Goal: Information Seeking & Learning: Learn about a topic

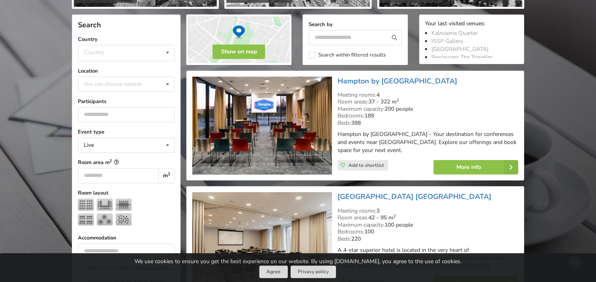
scroll to position [169, 0]
click at [170, 86] on icon at bounding box center [168, 84] width 12 height 15
click at [106, 53] on div "Country Estonia Latvia Lithuania" at bounding box center [126, 53] width 97 height 16
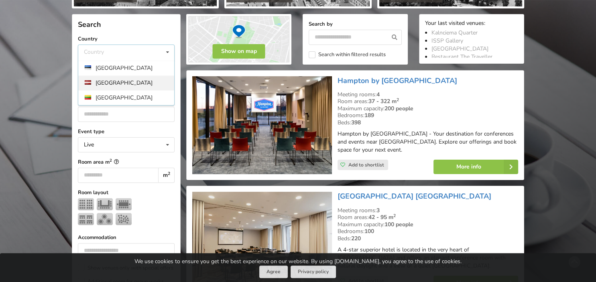
click at [114, 83] on div "Latvia" at bounding box center [126, 82] width 96 height 15
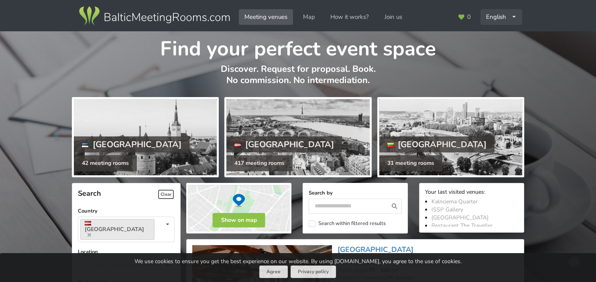
click at [508, 14] on div "English Русский Latviešu" at bounding box center [501, 17] width 42 height 16
click at [498, 54] on link "Latviešu" at bounding box center [501, 51] width 41 height 16
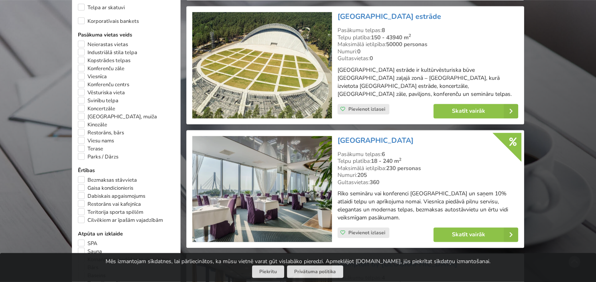
scroll to position [465, 0]
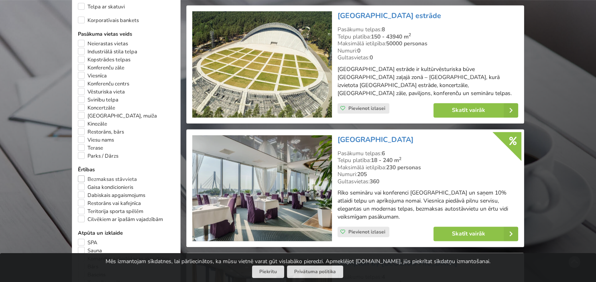
click at [102, 183] on label "Bezmaksas stāvvieta" at bounding box center [107, 179] width 59 height 8
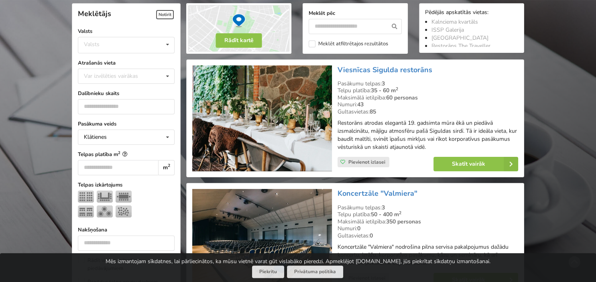
scroll to position [179, 0]
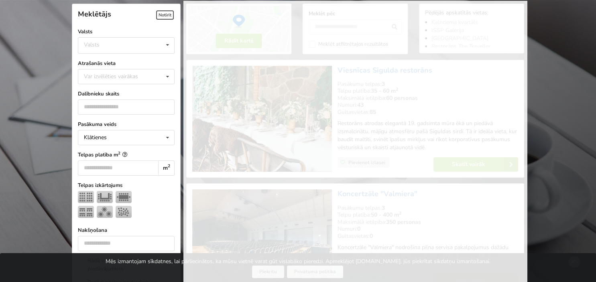
click at [168, 105] on input "*" at bounding box center [126, 106] width 97 height 15
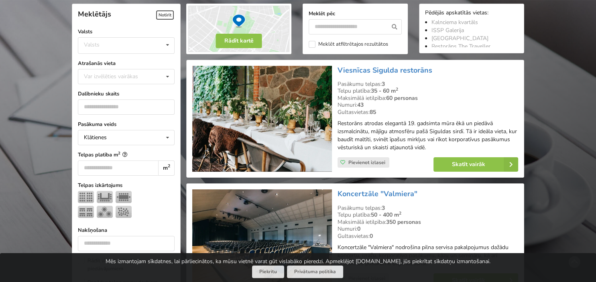
click at [168, 105] on input "*" at bounding box center [126, 106] width 97 height 15
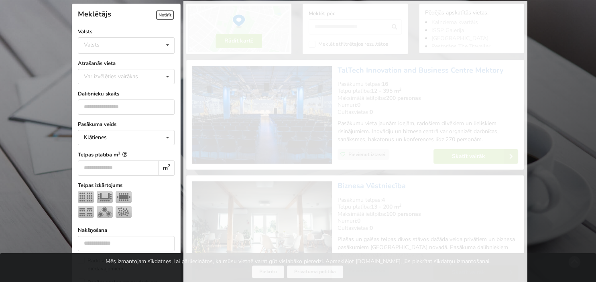
scroll to position [180, 0]
click at [168, 105] on input "*" at bounding box center [126, 106] width 97 height 15
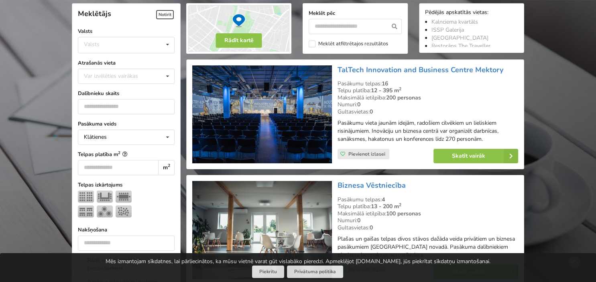
click at [168, 105] on input "*" at bounding box center [126, 106] width 97 height 15
click at [167, 105] on input "*" at bounding box center [126, 106] width 97 height 15
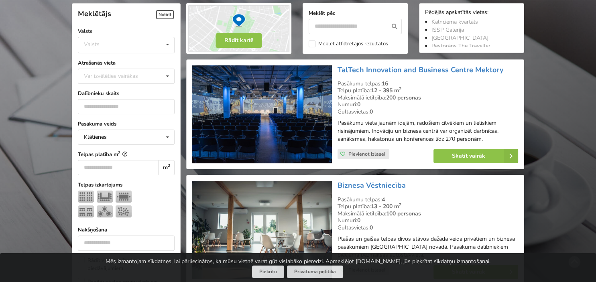
click at [167, 105] on input "**" at bounding box center [126, 106] width 97 height 15
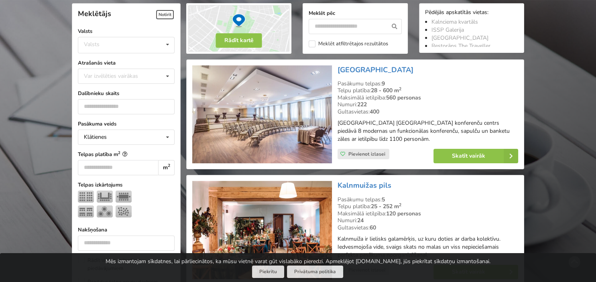
type input "**"
click at [167, 105] on input "**" at bounding box center [126, 106] width 97 height 15
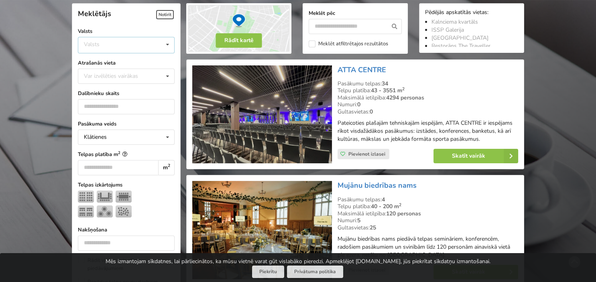
click at [167, 44] on icon at bounding box center [168, 44] width 12 height 15
click at [131, 78] on div "Latvija" at bounding box center [126, 75] width 96 height 15
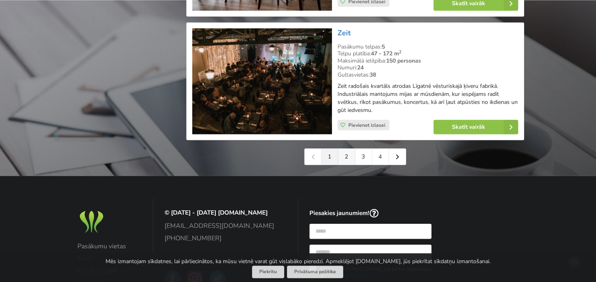
scroll to position [1872, 0]
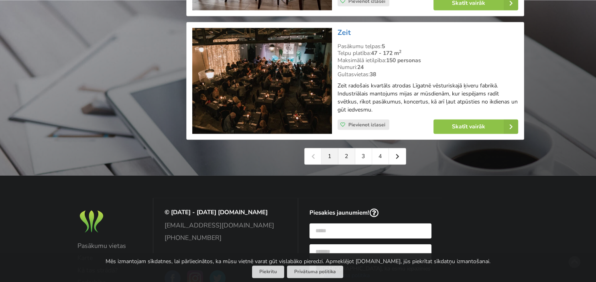
click at [348, 149] on link "2" at bounding box center [346, 156] width 17 height 16
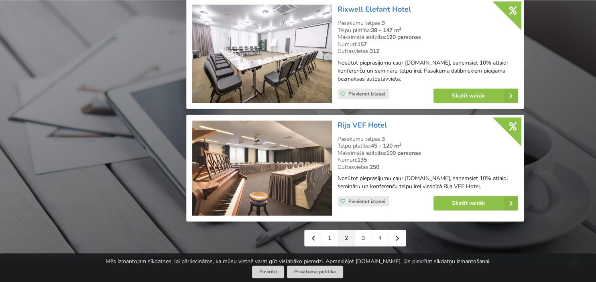
scroll to position [1778, 0]
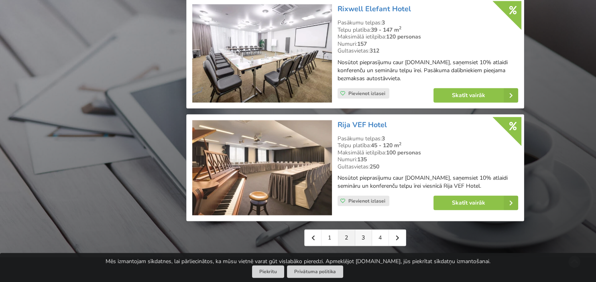
click at [365, 233] on link "3" at bounding box center [363, 238] width 17 height 16
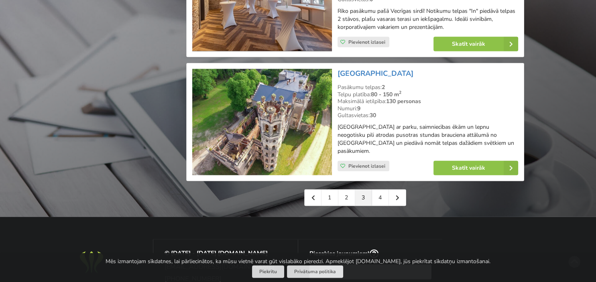
scroll to position [1821, 0]
click at [378, 190] on link "4" at bounding box center [380, 198] width 17 height 16
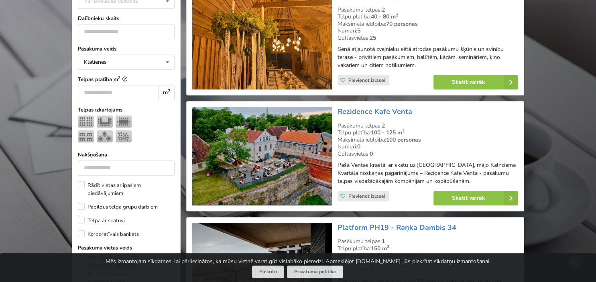
scroll to position [254, 0]
click at [455, 85] on link "Skatīt vairāk" at bounding box center [475, 82] width 85 height 14
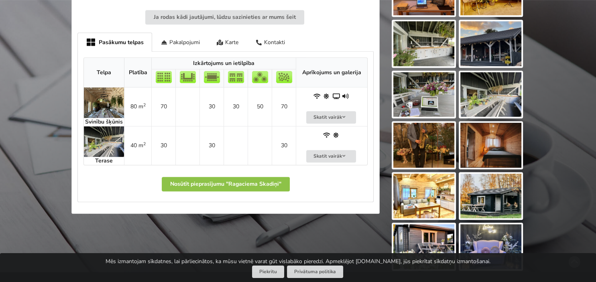
scroll to position [380, 0]
click at [92, 140] on img at bounding box center [104, 141] width 40 height 30
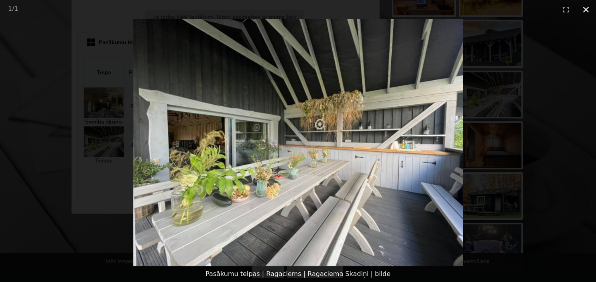
click at [590, 10] on button "Close gallery" at bounding box center [586, 9] width 20 height 19
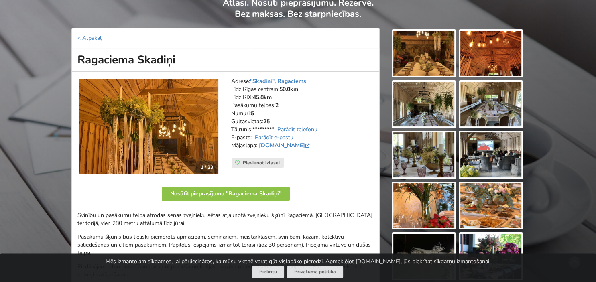
scroll to position [0, 0]
